Goal: Information Seeking & Learning: Learn about a topic

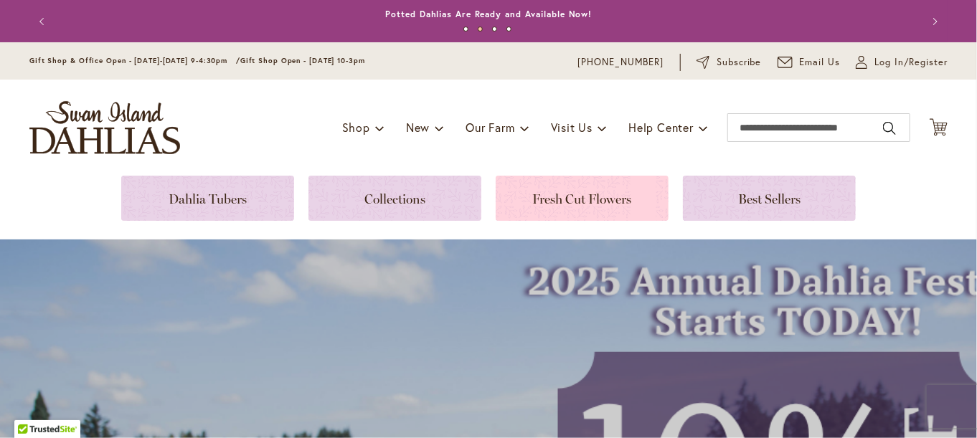
click at [586, 199] on link at bounding box center [582, 198] width 173 height 45
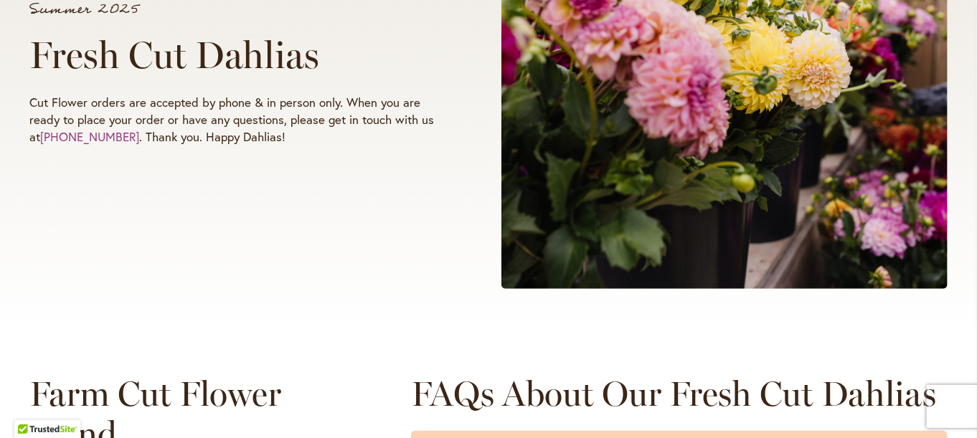
scroll to position [574, 0]
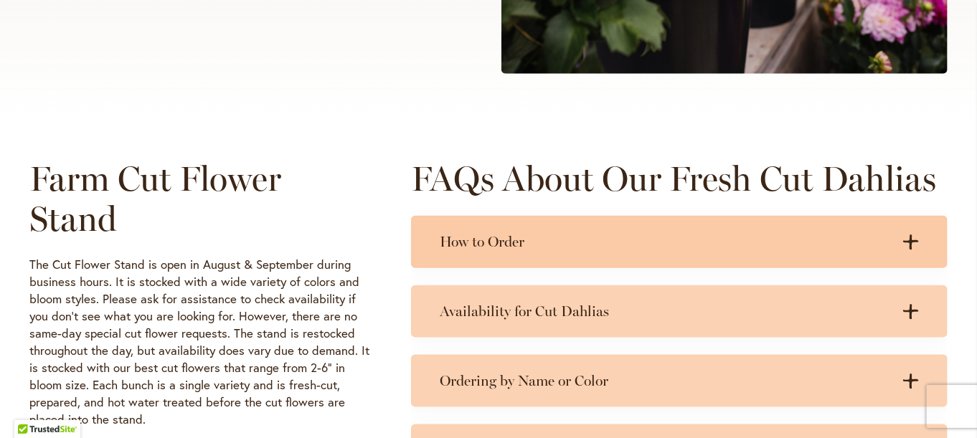
click at [820, 249] on h3 "How to Order" at bounding box center [665, 242] width 451 height 18
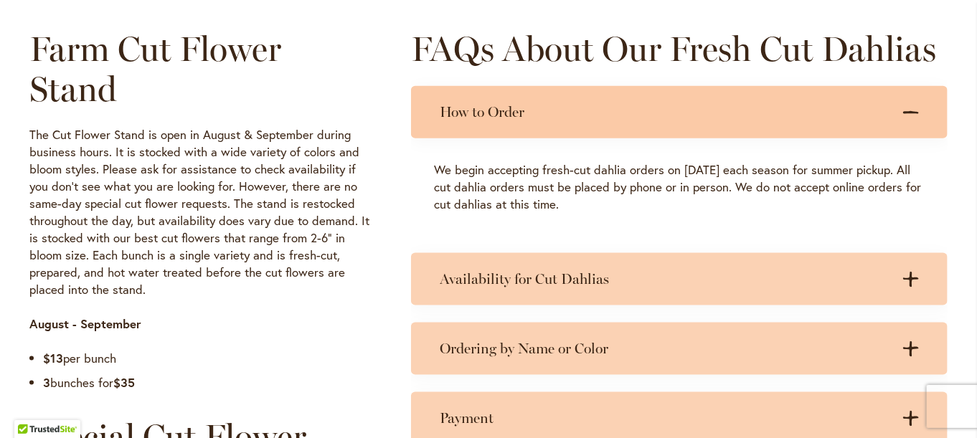
scroll to position [718, 0]
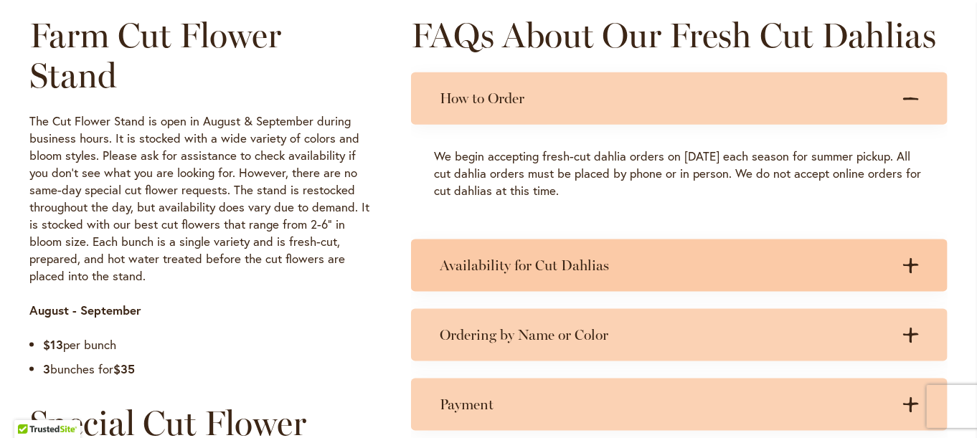
click at [843, 258] on h3 "Availability for Cut Dahlias" at bounding box center [665, 266] width 451 height 18
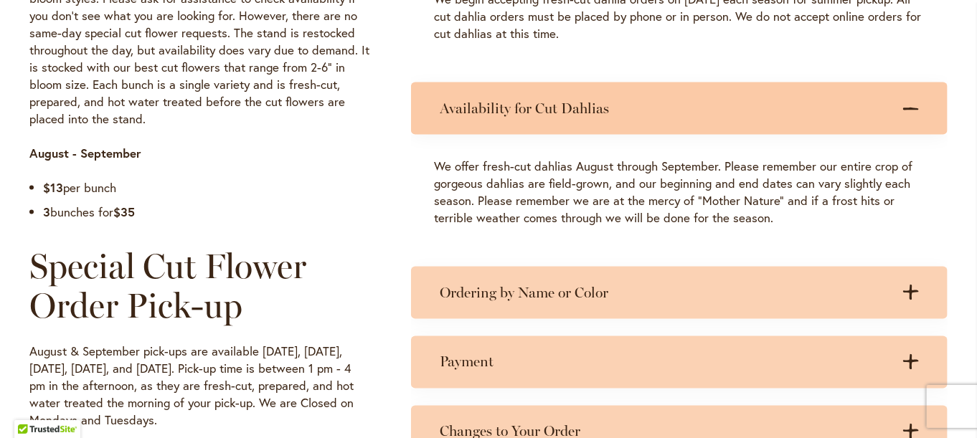
scroll to position [933, 0]
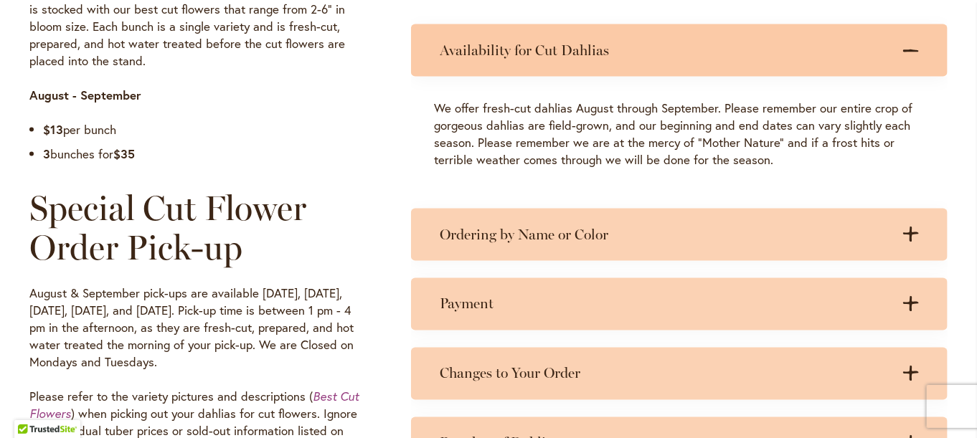
click at [845, 254] on div "Ordering by Name or Color .cls-1 { fill: #3c2616; stroke-width: 0px; } .cls-1 {…" at bounding box center [679, 235] width 537 height 52
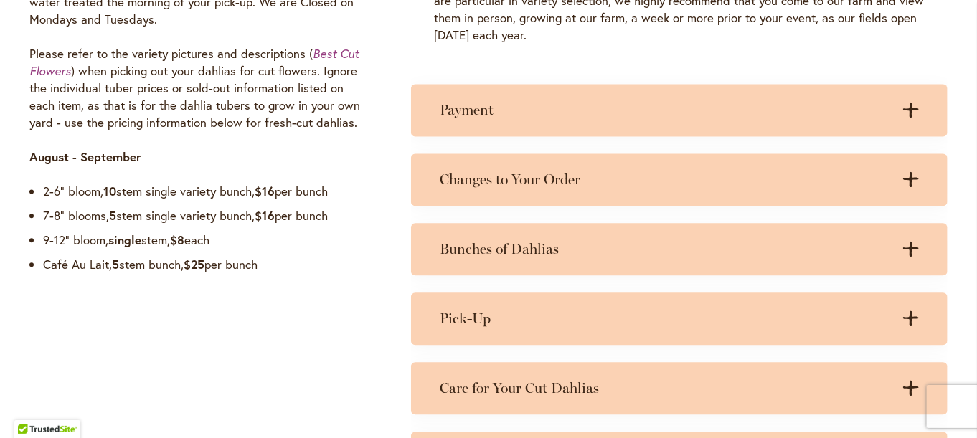
scroll to position [1292, 0]
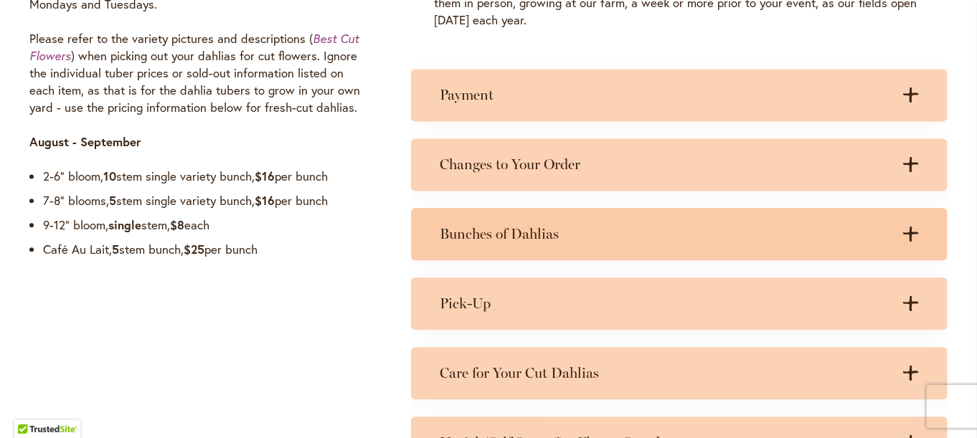
click at [911, 231] on icon at bounding box center [912, 234] width 16 height 15
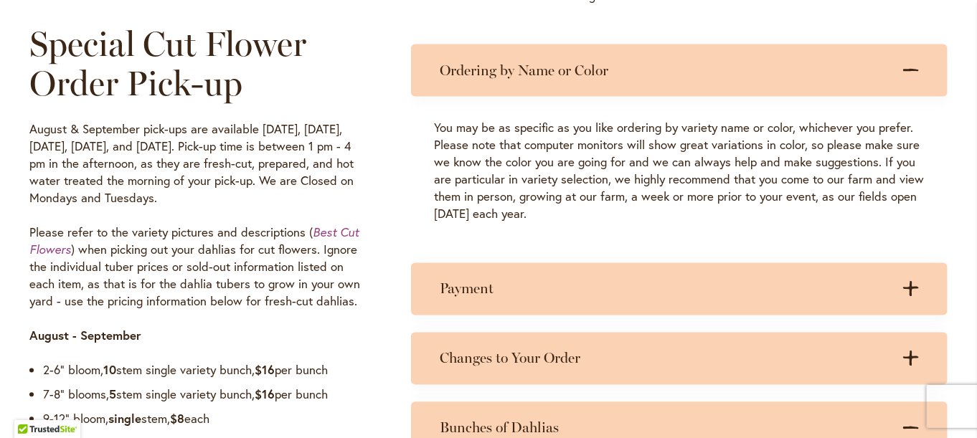
scroll to position [1076, 0]
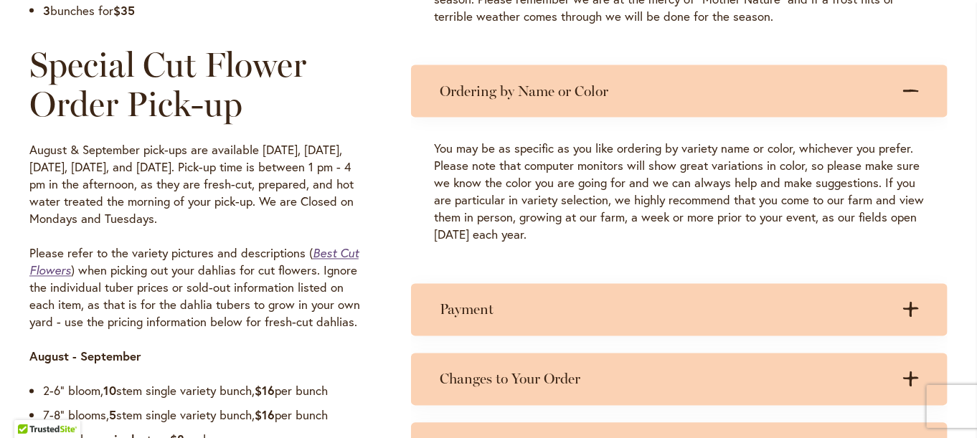
click at [330, 253] on em "Best Cut Flowers" at bounding box center [193, 262] width 329 height 32
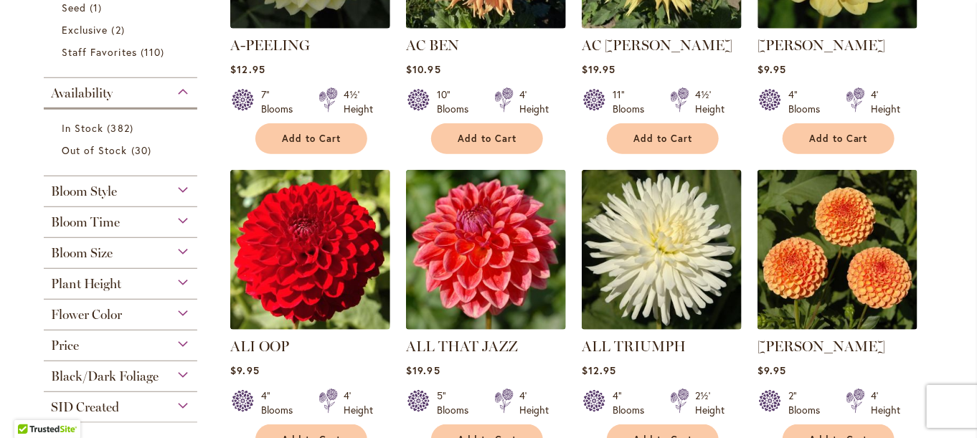
scroll to position [502, 0]
